Goal: Task Accomplishment & Management: Manage account settings

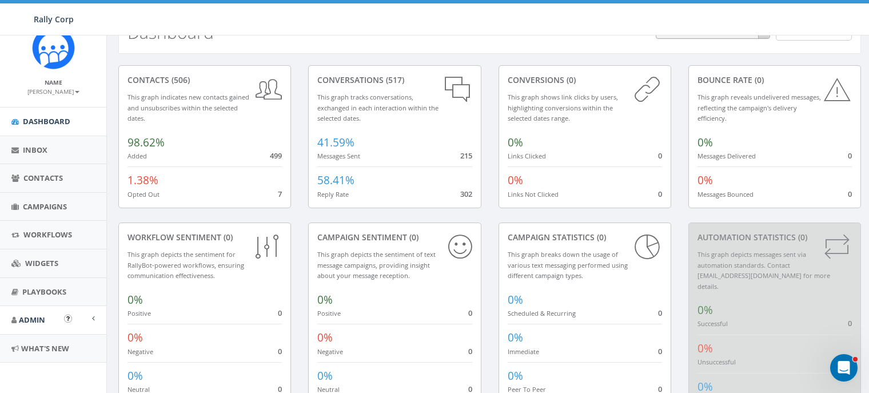
scroll to position [69, 0]
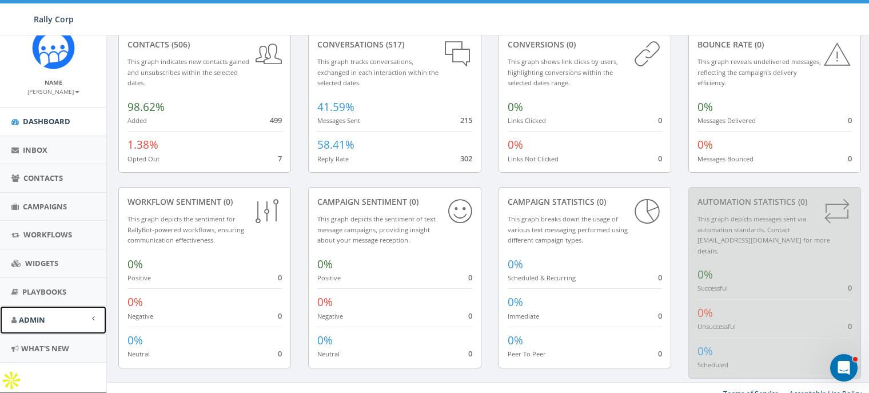
click at [33, 312] on link "Admin" at bounding box center [53, 320] width 106 height 28
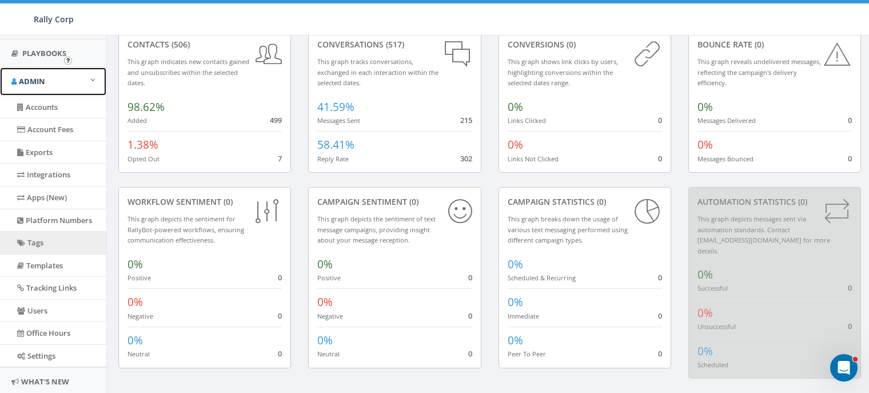
scroll to position [279, 0]
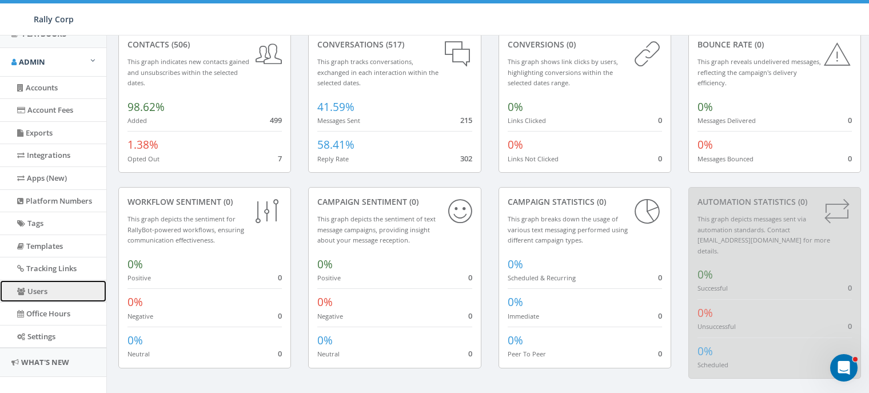
click at [40, 290] on link "Users" at bounding box center [53, 291] width 106 height 22
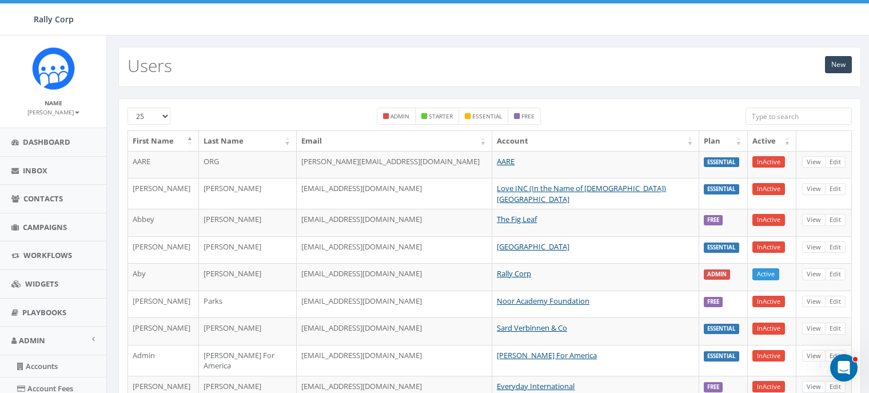
click at [798, 116] on input "search" at bounding box center [799, 116] width 106 height 17
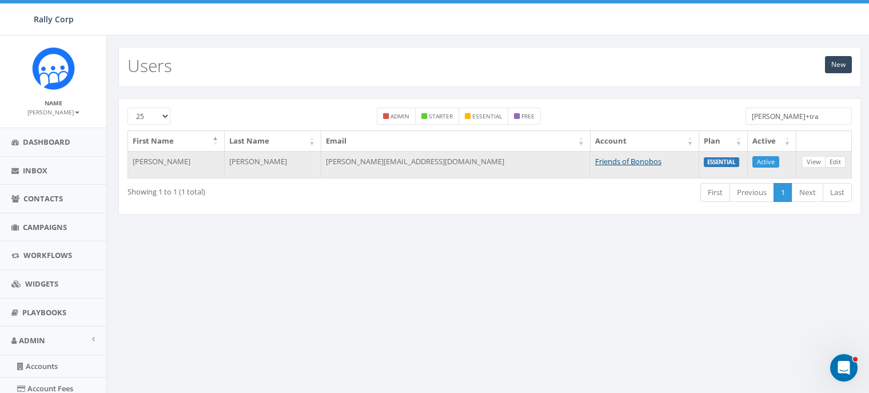
type input "james+tra"
click at [828, 160] on link "Edit" at bounding box center [835, 162] width 21 height 12
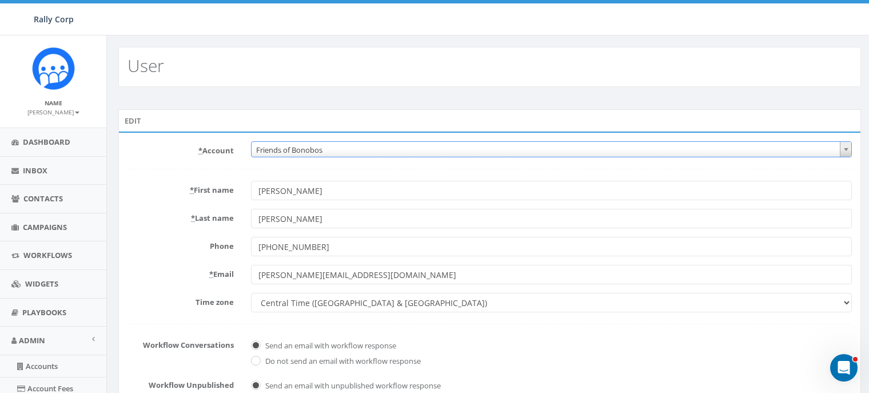
click at [333, 142] on span "Friends of Bonobos" at bounding box center [552, 150] width 600 height 16
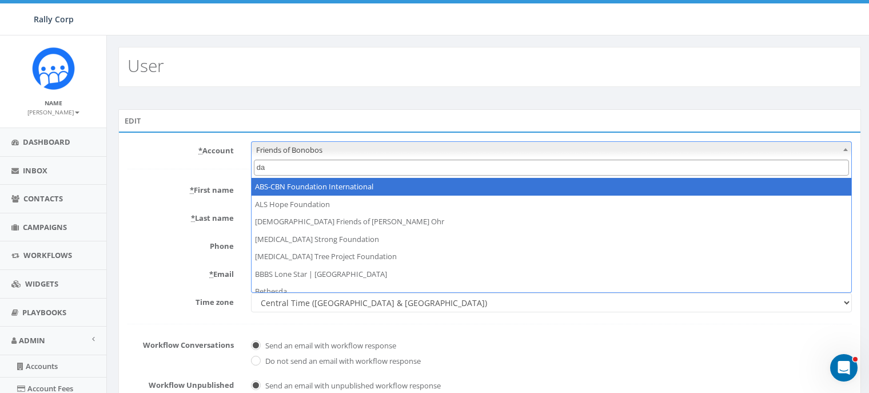
type input "day"
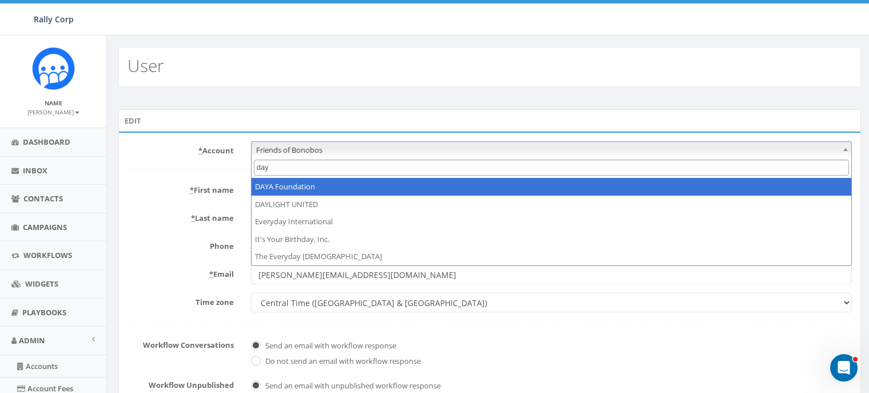
select select "1332"
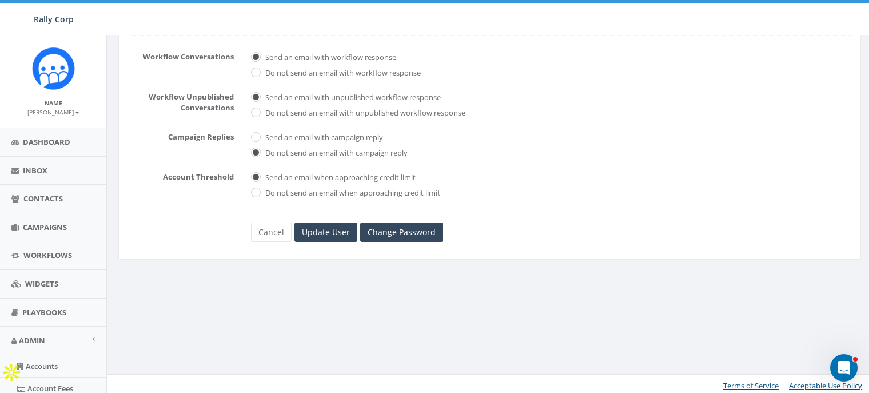
scroll to position [292, 0]
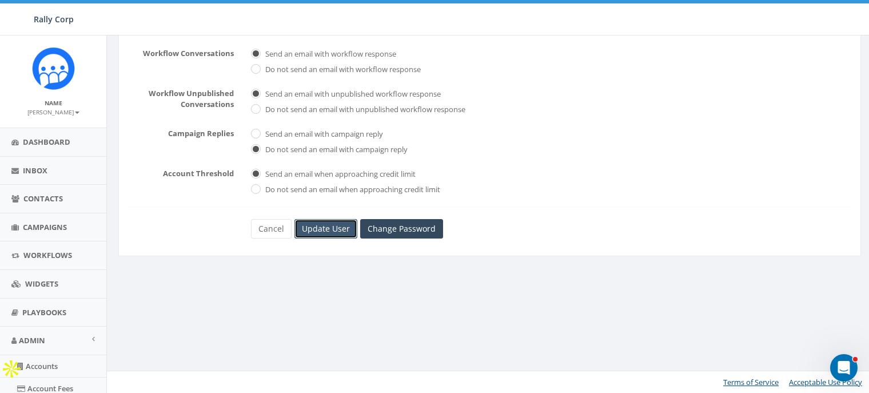
click at [325, 229] on input "Update User" at bounding box center [326, 228] width 63 height 19
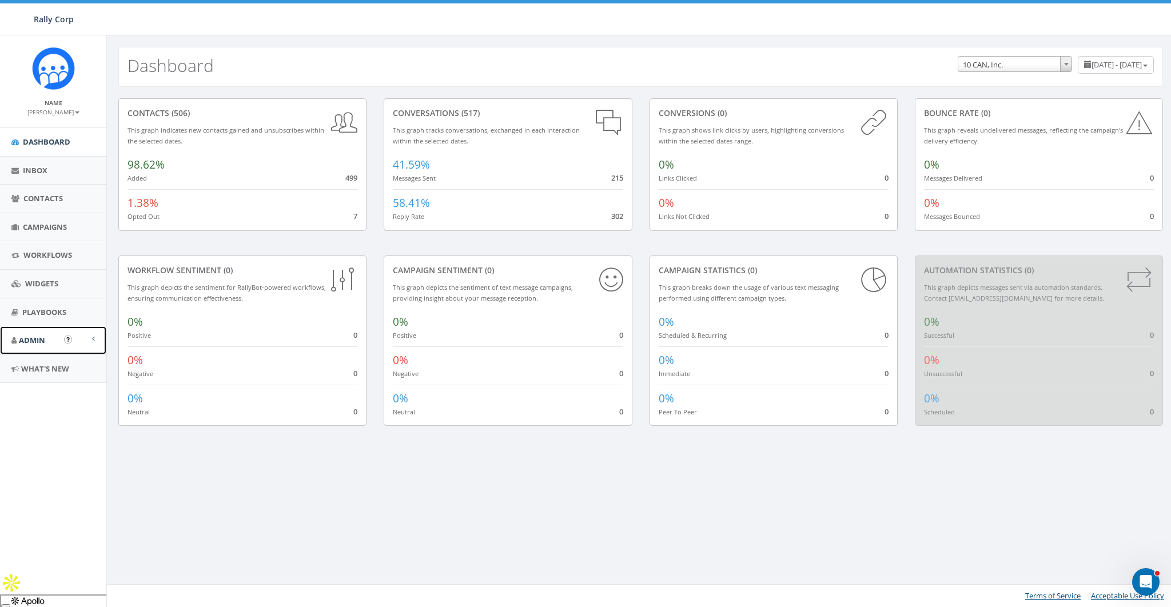
click at [29, 332] on link "Admin" at bounding box center [53, 341] width 106 height 28
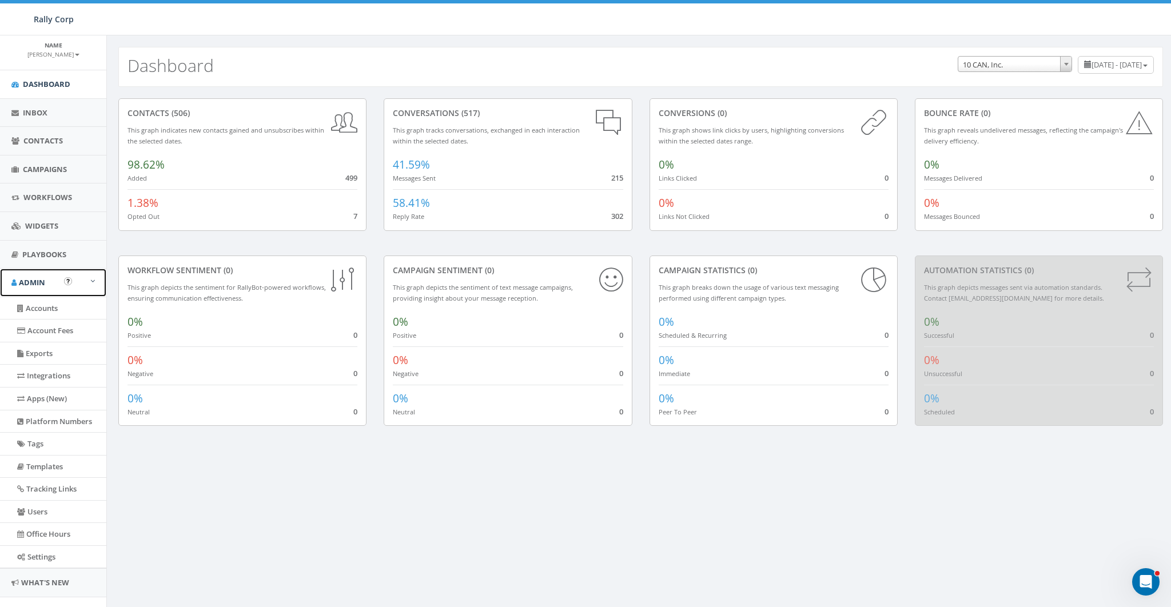
scroll to position [58, 0]
click at [34, 503] on link "Users" at bounding box center [53, 511] width 106 height 22
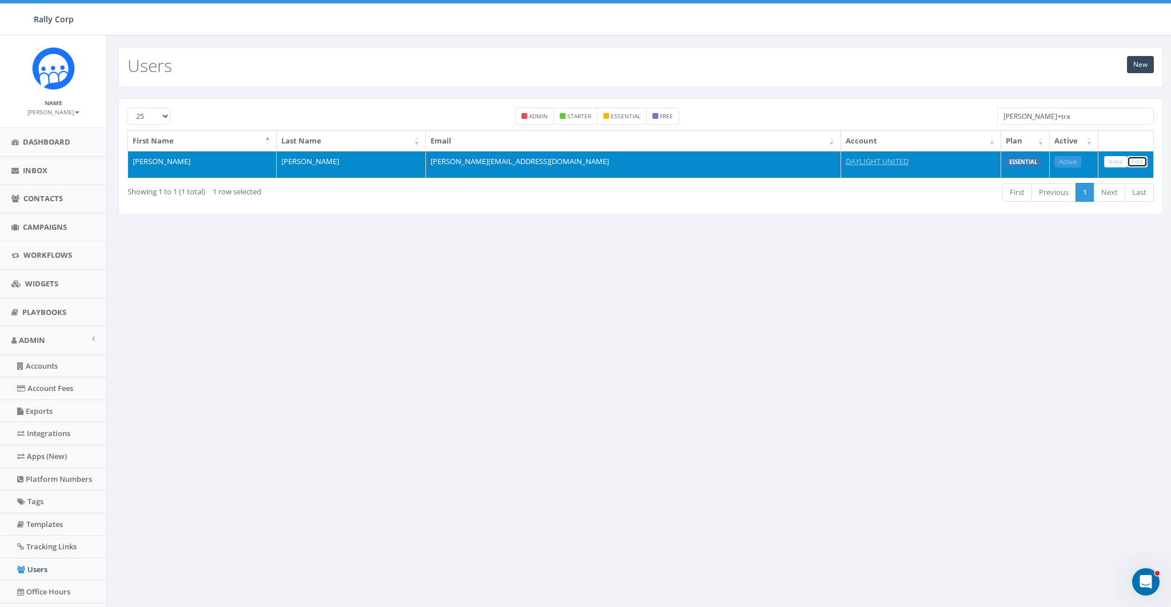
click at [1139, 157] on link "Edit" at bounding box center [1137, 162] width 21 height 12
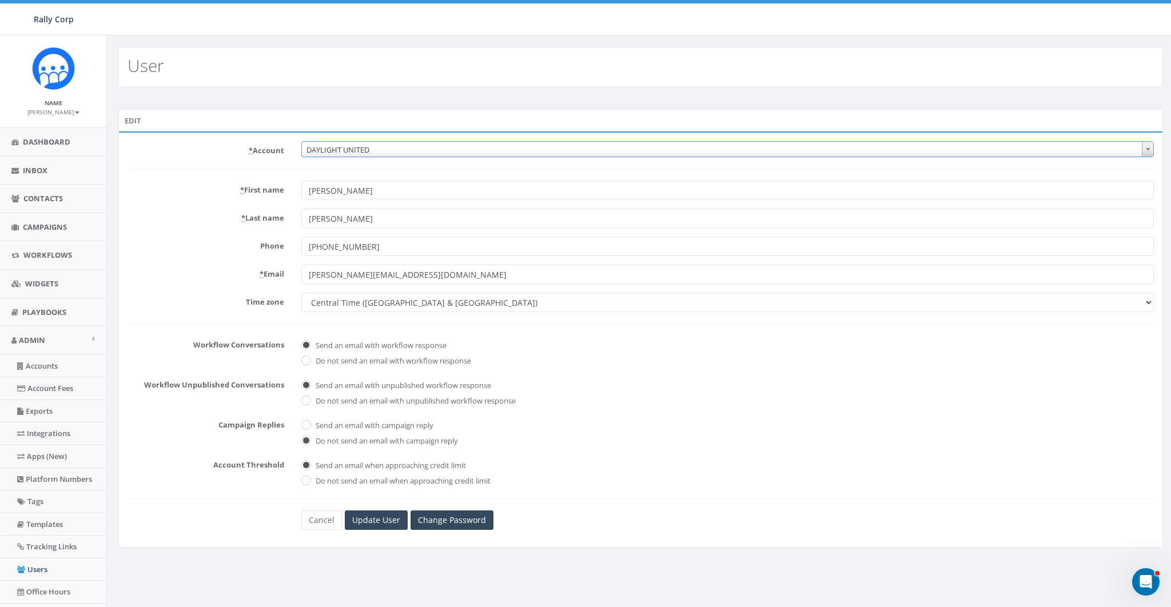
click at [357, 146] on span "DAYLIGHT UNITED" at bounding box center [728, 150] width 852 height 16
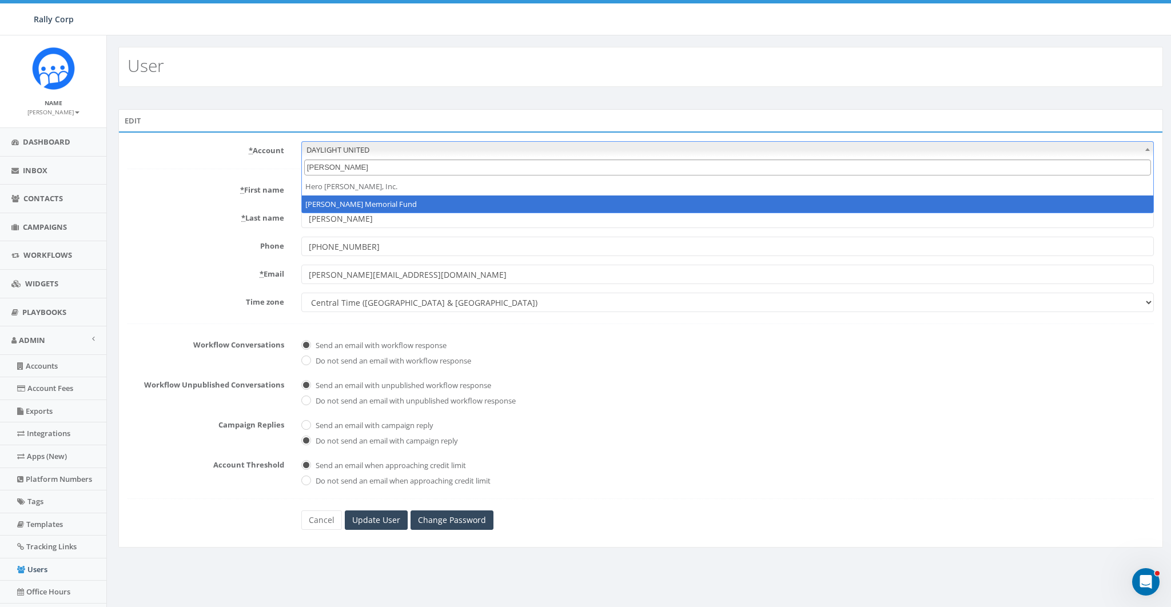
type input "[PERSON_NAME]"
select select "1140"
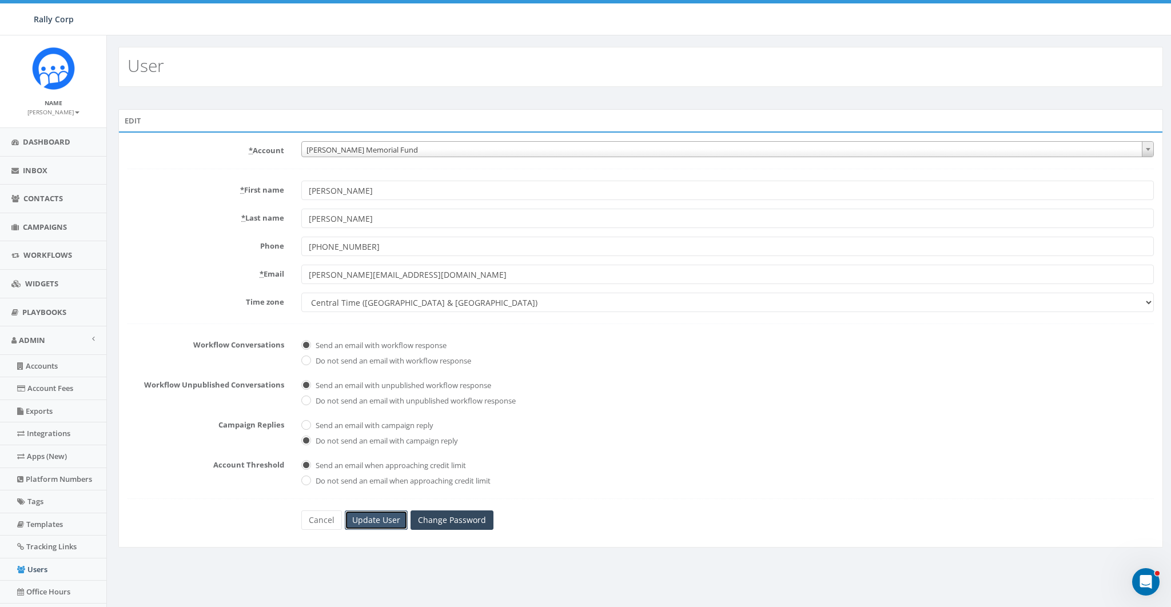
click at [389, 515] on input "Update User" at bounding box center [376, 520] width 63 height 19
